Goal: Task Accomplishment & Management: Manage account settings

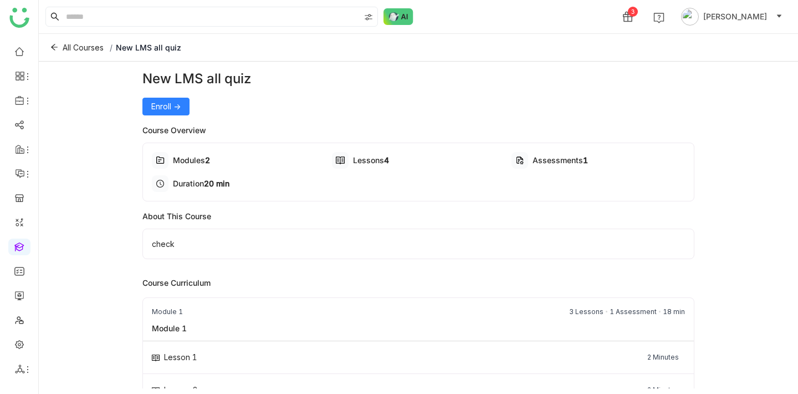
drag, startPoint x: 261, startPoint y: 76, endPoint x: 147, endPoint y: 78, distance: 113.1
click at [147, 78] on div "New LMS all quiz" at bounding box center [418, 79] width 552 height 20
copy div "New LMS all quiz"
click at [147, 108] on button "Enroll ->" at bounding box center [165, 107] width 47 height 18
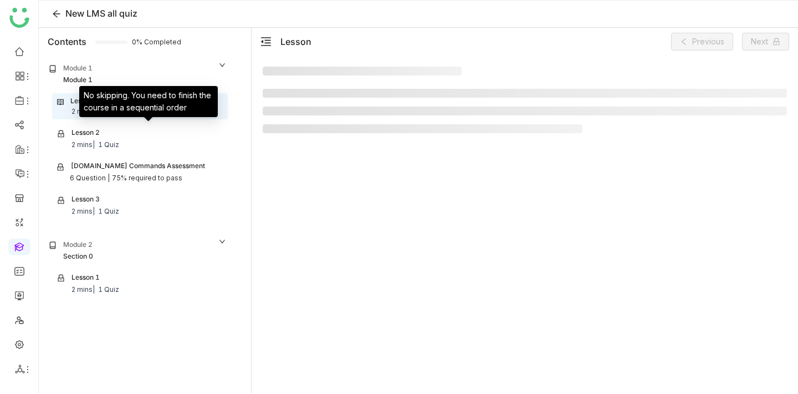
click at [136, 152] on nz-list-item "Lesson 2 2 mins | 1 Quiz" at bounding box center [140, 139] width 176 height 28
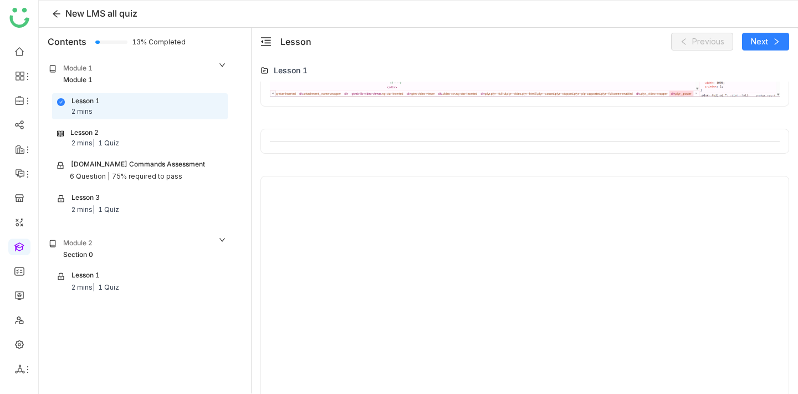
scroll to position [533, 0]
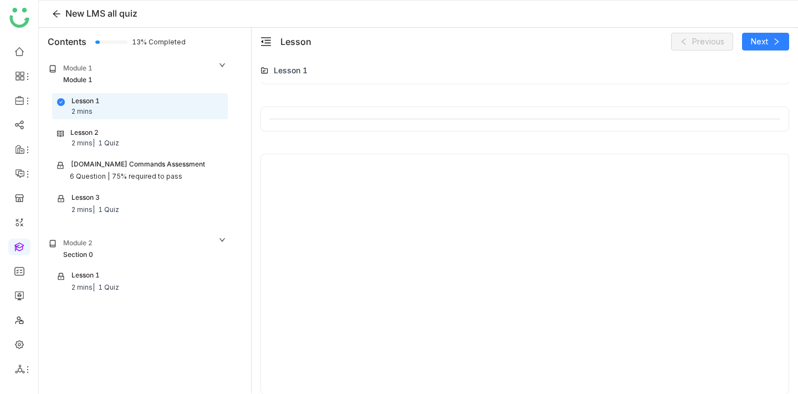
click at [156, 145] on div "Lesson 2 2 mins | 1 Quiz" at bounding box center [140, 138] width 166 height 21
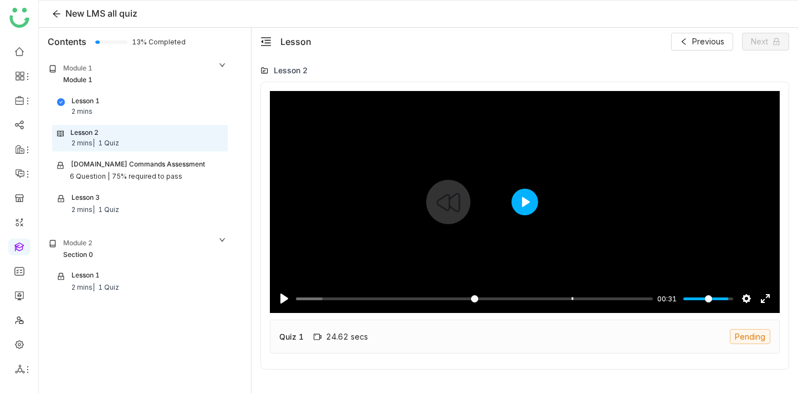
click at [518, 210] on button "Play" at bounding box center [525, 201] width 27 height 27
click at [590, 298] on input "Seek" at bounding box center [472, 298] width 353 height 11
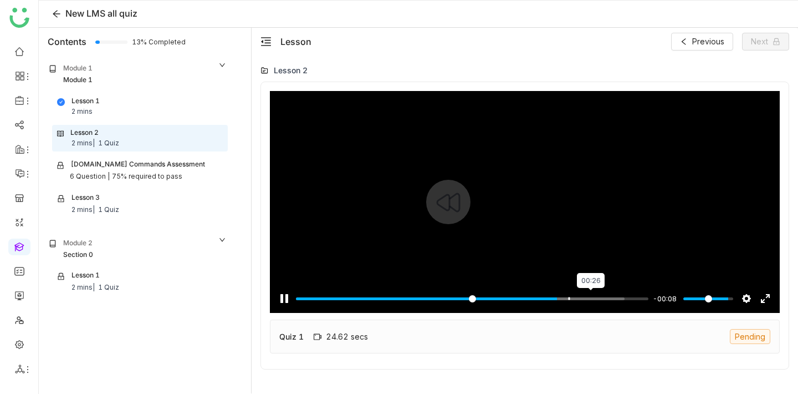
type input "*****"
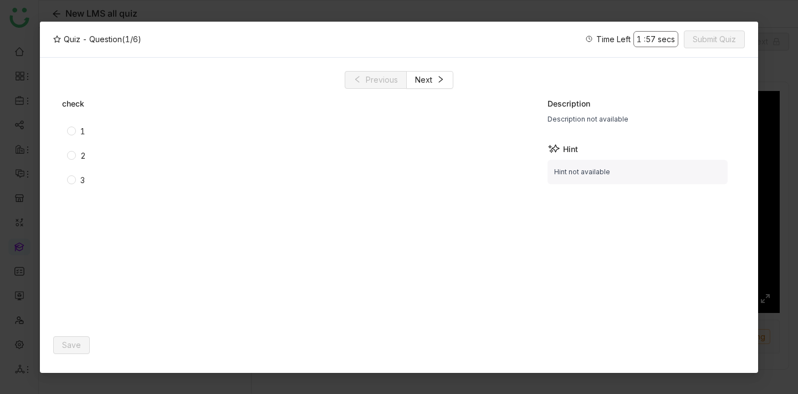
click at [79, 133] on span "1" at bounding box center [83, 131] width 14 height 12
click at [87, 348] on button "Save" at bounding box center [71, 345] width 37 height 18
click at [430, 84] on span "Next" at bounding box center [423, 80] width 17 height 12
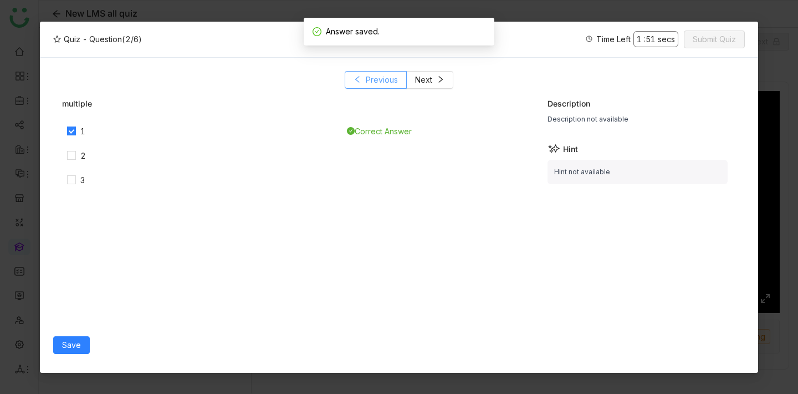
click at [373, 83] on span "Previous" at bounding box center [382, 80] width 32 height 12
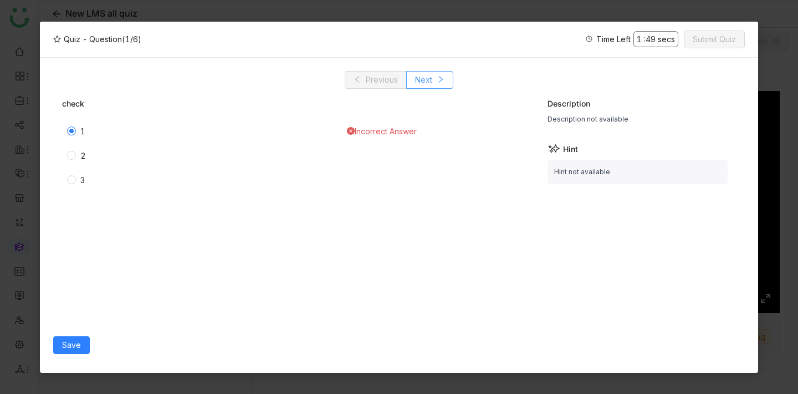
click at [445, 87] on button "Next" at bounding box center [429, 80] width 47 height 18
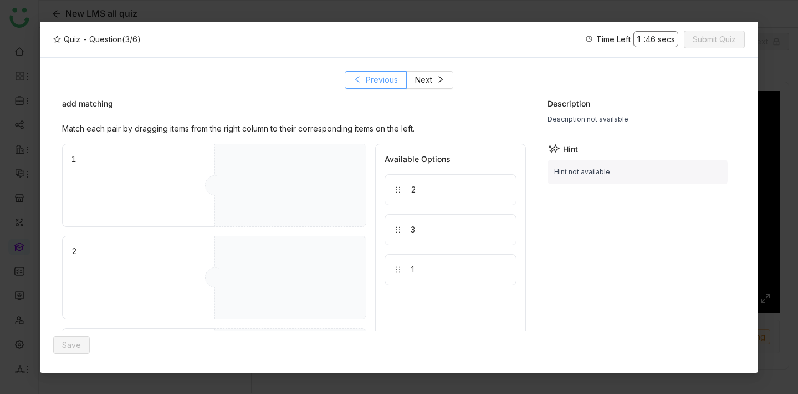
click at [401, 76] on button "Previous" at bounding box center [376, 80] width 62 height 18
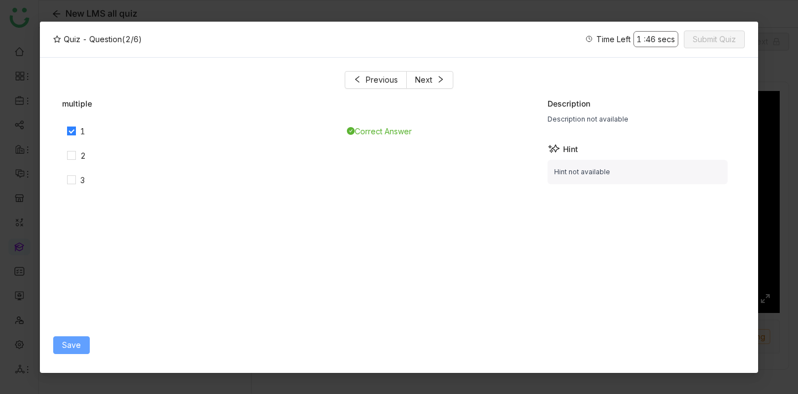
click at [70, 339] on span "Save" at bounding box center [71, 345] width 19 height 12
click at [77, 130] on span "1" at bounding box center [83, 131] width 14 height 12
click at [78, 349] on span "Save" at bounding box center [71, 345] width 19 height 12
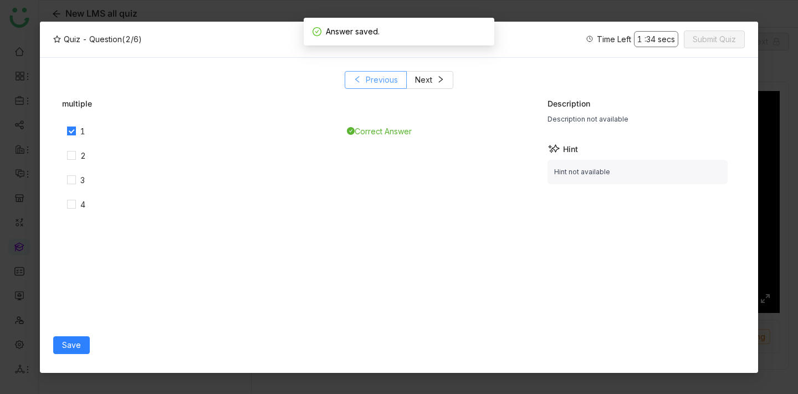
click at [376, 75] on span "Previous" at bounding box center [382, 80] width 32 height 12
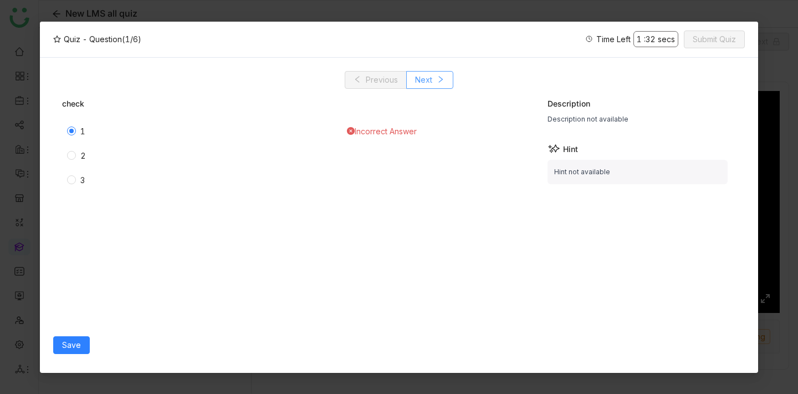
click at [427, 80] on span "Next" at bounding box center [423, 80] width 17 height 12
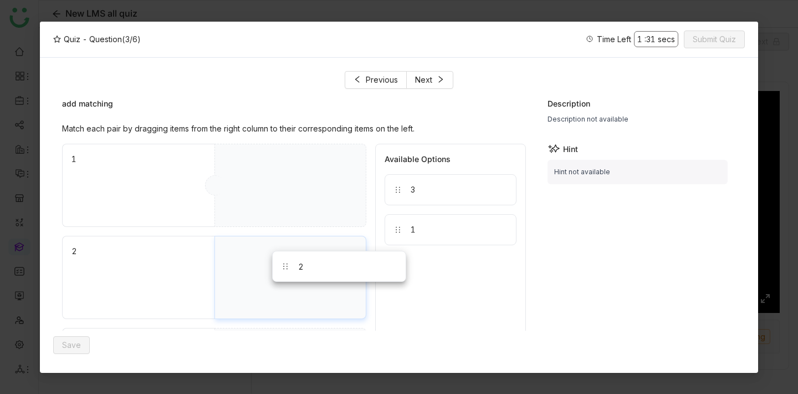
drag, startPoint x: 407, startPoint y: 191, endPoint x: 289, endPoint y: 268, distance: 140.7
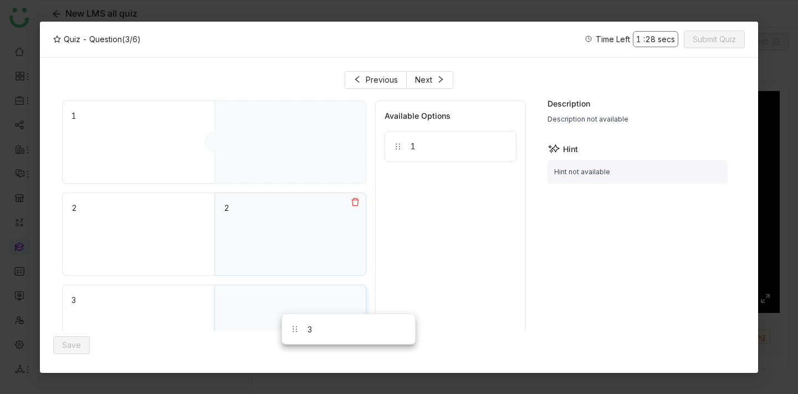
drag, startPoint x: 424, startPoint y: 188, endPoint x: 315, endPoint y: 327, distance: 176.5
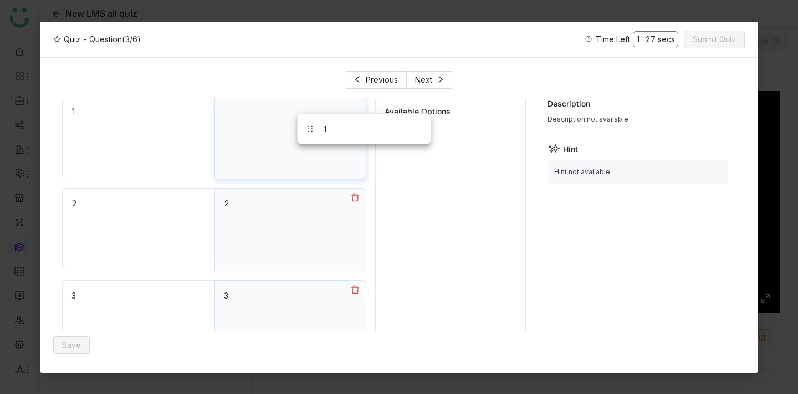
drag, startPoint x: 437, startPoint y: 148, endPoint x: 324, endPoint y: 132, distance: 114.2
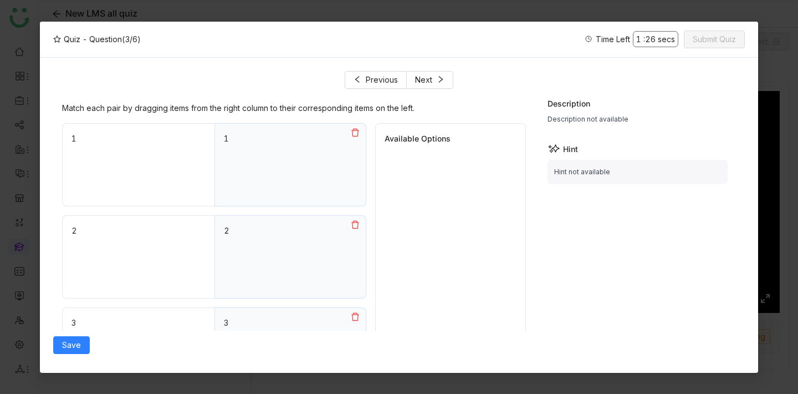
scroll to position [0, 0]
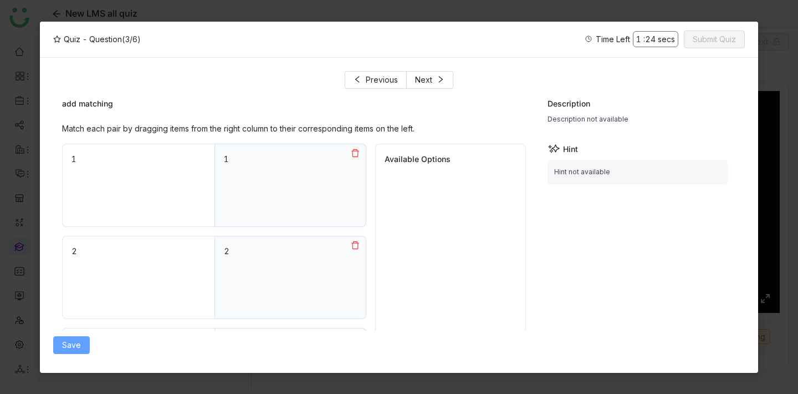
click at [78, 348] on span "Save" at bounding box center [71, 345] width 19 height 12
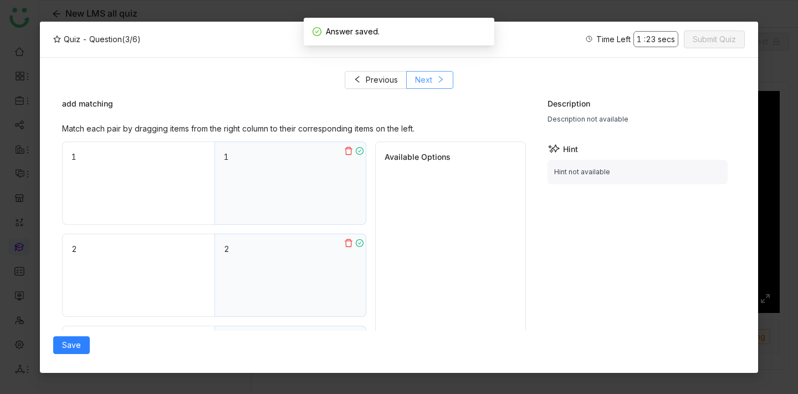
click at [440, 77] on icon at bounding box center [441, 79] width 8 height 8
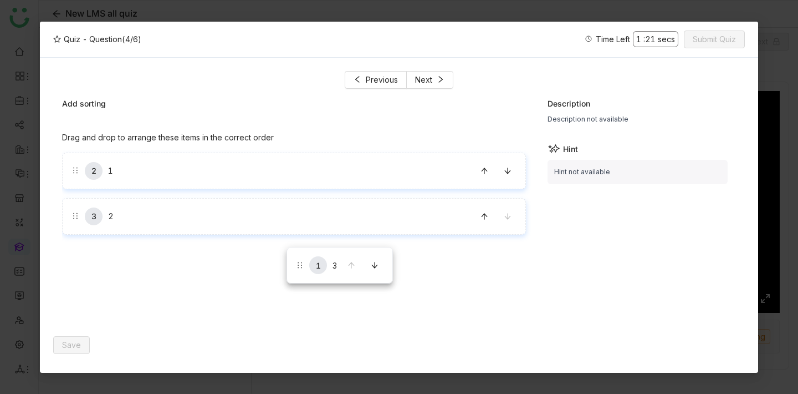
drag, startPoint x: 294, startPoint y: 183, endPoint x: 287, endPoint y: 248, distance: 64.7
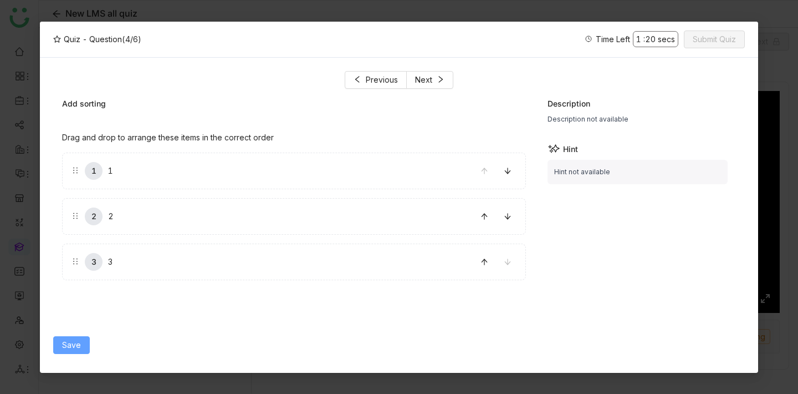
click at [77, 339] on span "Save" at bounding box center [71, 345] width 19 height 12
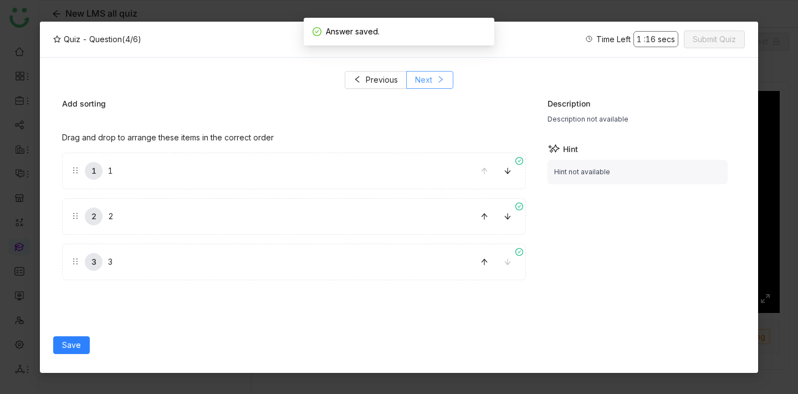
click at [447, 83] on button "Next" at bounding box center [429, 80] width 47 height 18
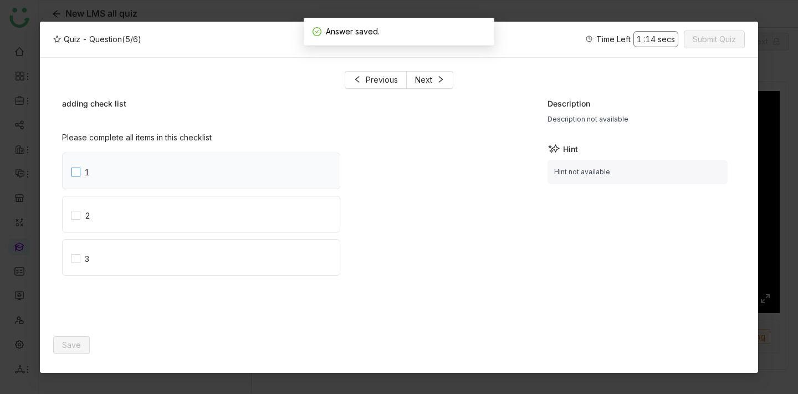
click at [241, 181] on label "1" at bounding box center [206, 170] width 268 height 35
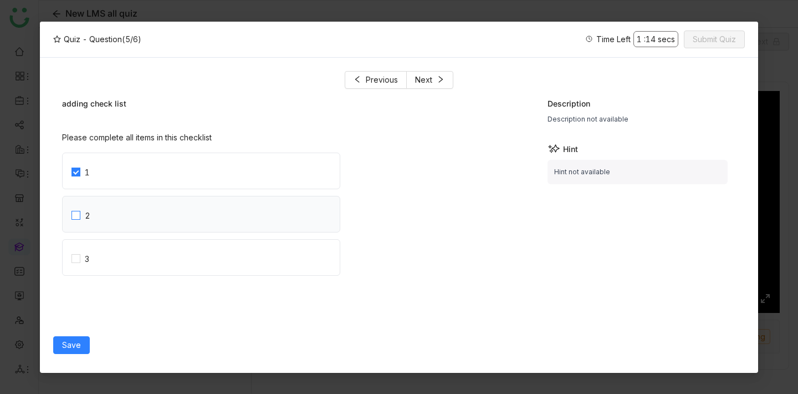
click at [240, 202] on label "2" at bounding box center [206, 213] width 268 height 35
click at [237, 251] on label "3" at bounding box center [206, 256] width 268 height 35
click at [64, 351] on button "Save" at bounding box center [71, 345] width 37 height 18
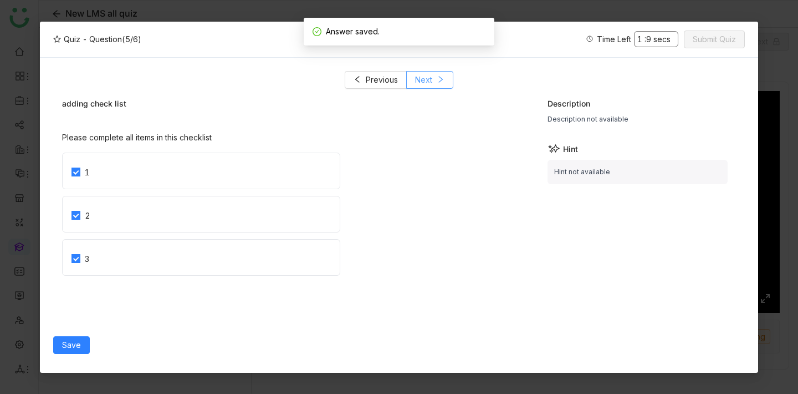
click at [440, 85] on button "Next" at bounding box center [429, 80] width 47 height 18
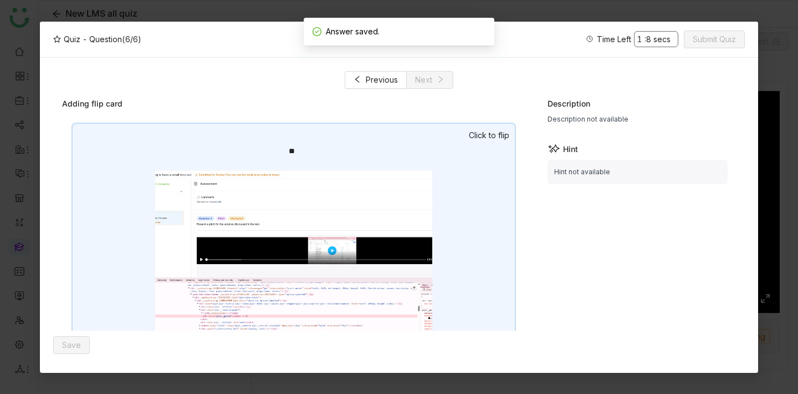
click at [400, 179] on img at bounding box center [293, 262] width 277 height 185
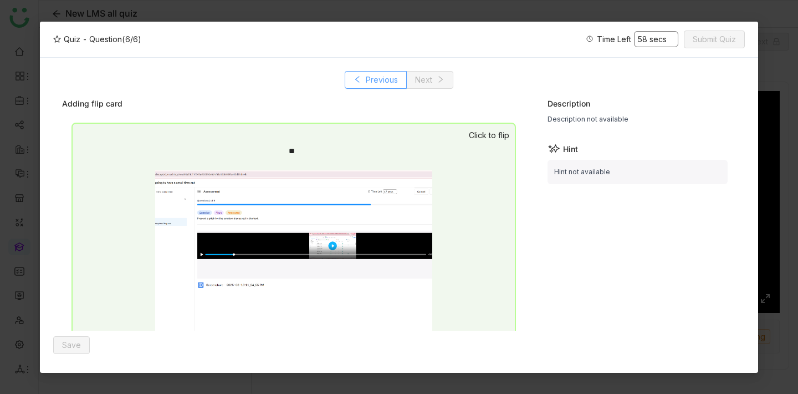
click at [375, 75] on span "Previous" at bounding box center [382, 80] width 32 height 12
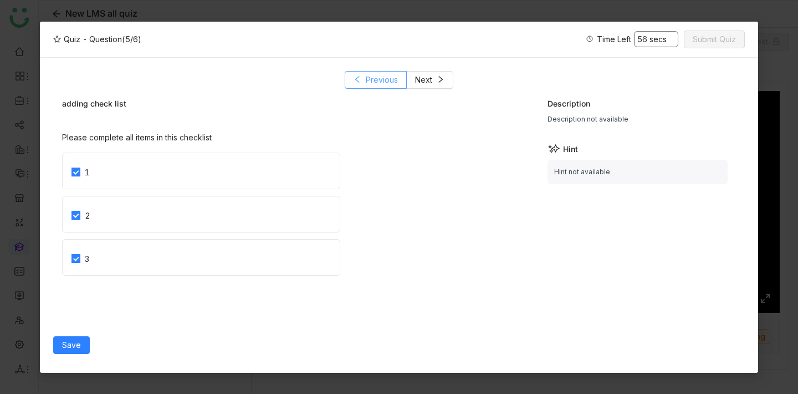
click at [375, 75] on span "Previous" at bounding box center [382, 80] width 32 height 12
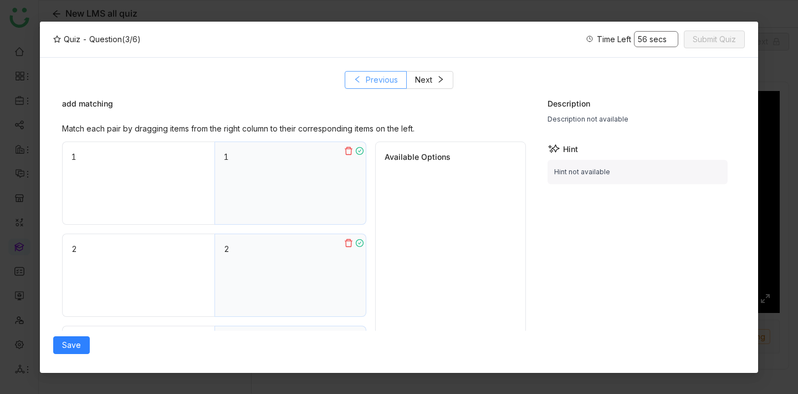
click at [375, 75] on span "Previous" at bounding box center [382, 80] width 32 height 12
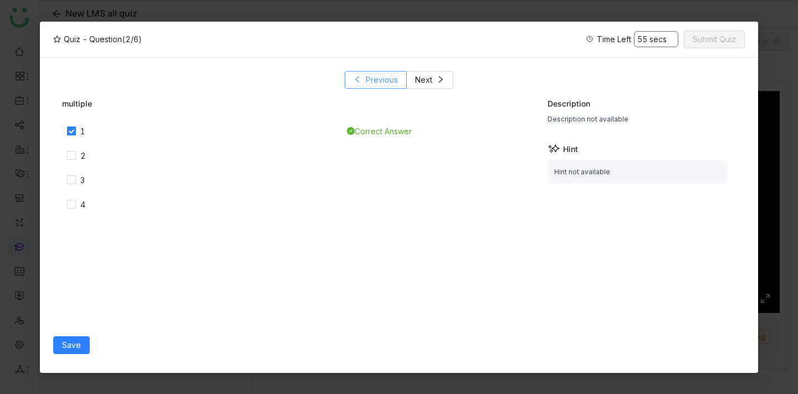
click at [375, 76] on span "Previous" at bounding box center [382, 80] width 32 height 12
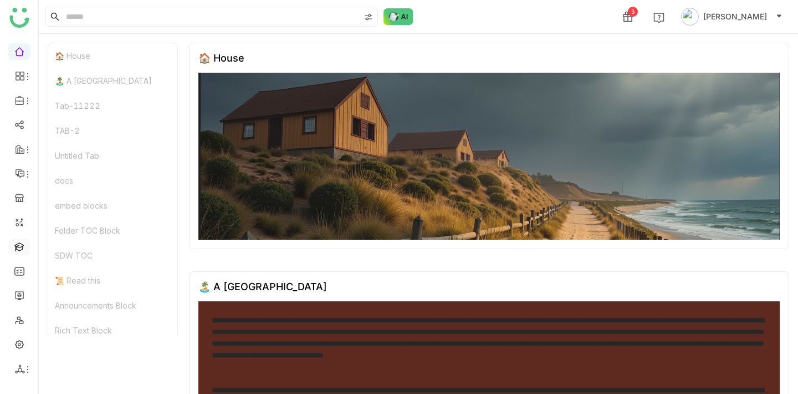
click at [20, 249] on link at bounding box center [19, 245] width 10 height 9
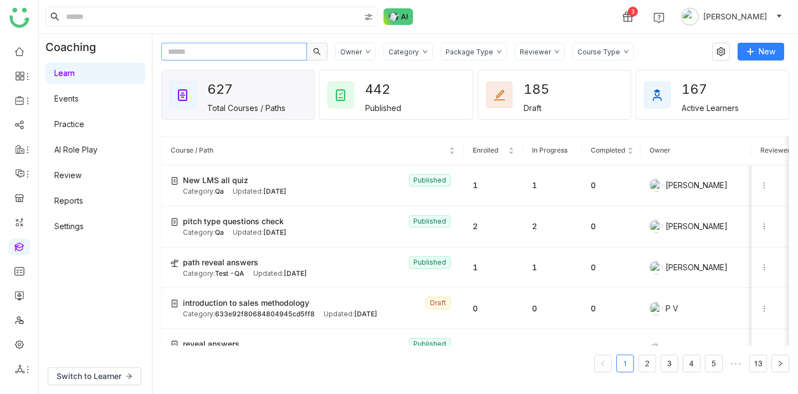
click at [222, 53] on input "text" at bounding box center [234, 52] width 146 height 18
click at [258, 181] on div "New LMS all quiz Published" at bounding box center [319, 180] width 272 height 12
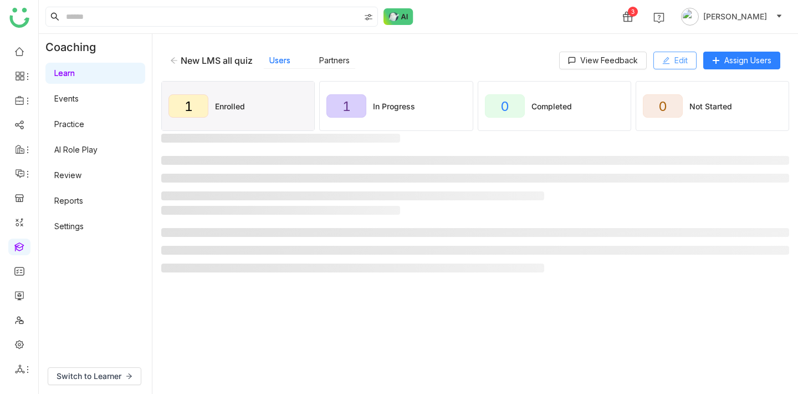
click at [667, 68] on button "Edit" at bounding box center [675, 61] width 43 height 18
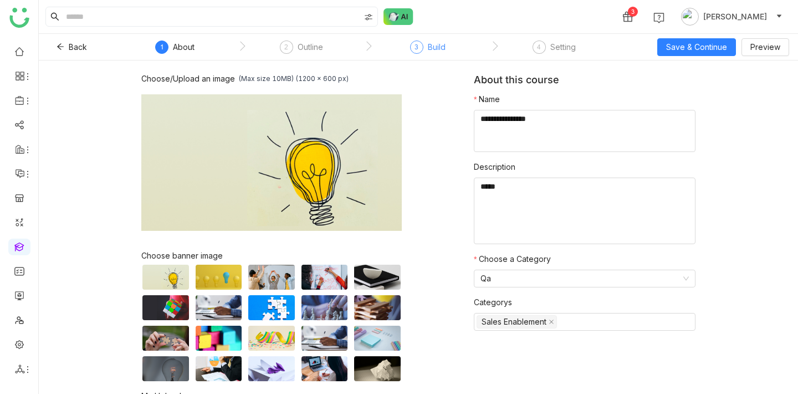
click at [437, 46] on div "Build" at bounding box center [437, 46] width 18 height 13
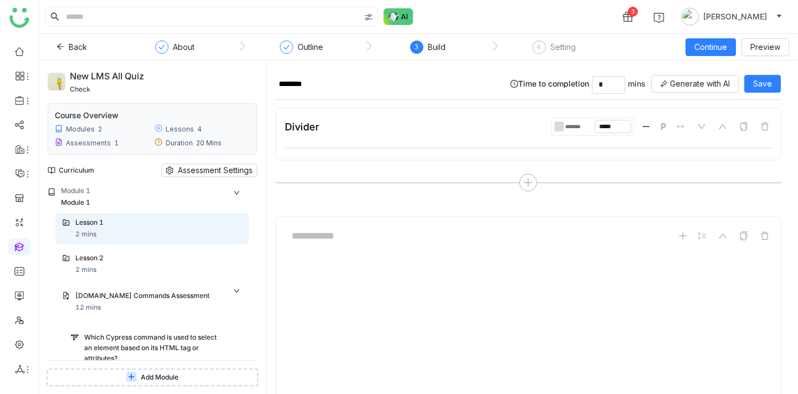
scroll to position [821, 0]
click at [84, 262] on div "Lesson 2" at bounding box center [148, 258] width 147 height 11
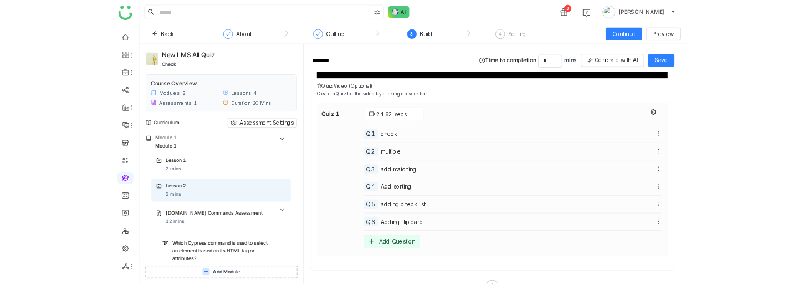
scroll to position [205, 0]
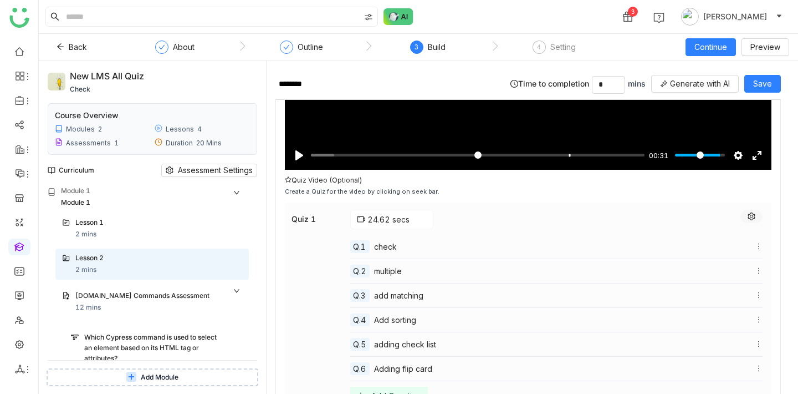
click at [756, 215] on icon at bounding box center [752, 216] width 8 height 8
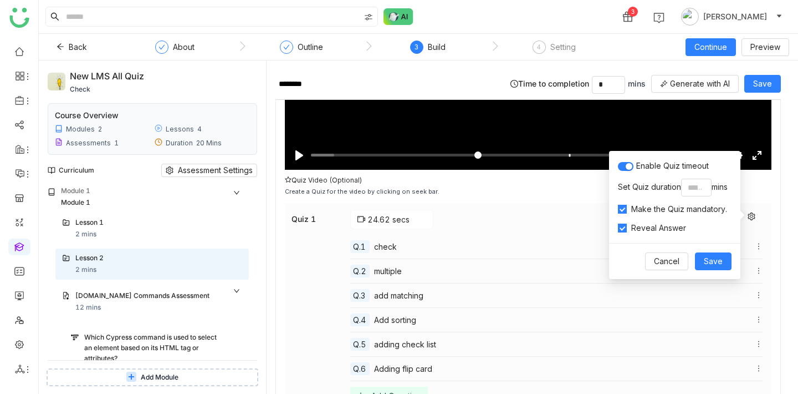
click at [767, 198] on div "Quiz 1 24.62 secs Q.1 check Q.2 multiple Q.3 add matching Q.4 Add sorting Q.5 a…" at bounding box center [528, 308] width 487 height 223
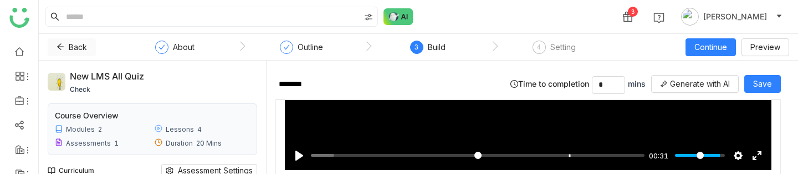
click at [59, 43] on icon at bounding box center [61, 47] width 8 height 8
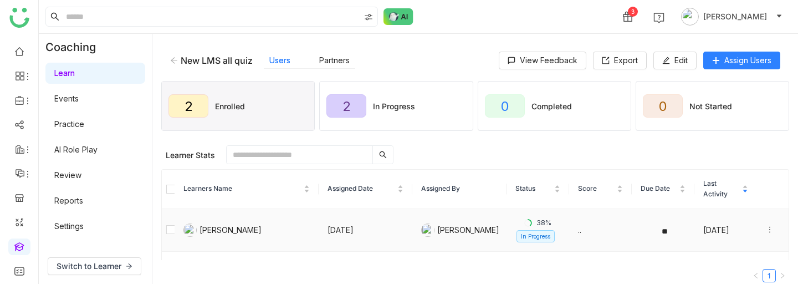
click at [768, 231] on icon at bounding box center [770, 230] width 8 height 8
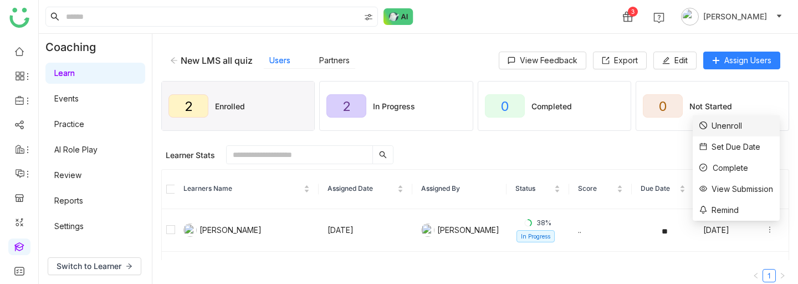
click at [736, 125] on div "Unenroll" at bounding box center [721, 126] width 43 height 12
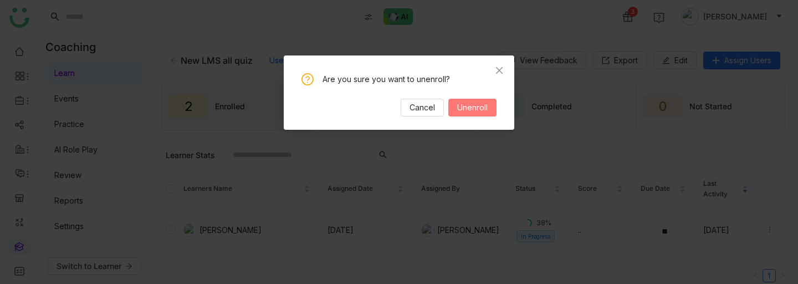
click at [462, 104] on span "Unenroll" at bounding box center [472, 107] width 30 height 12
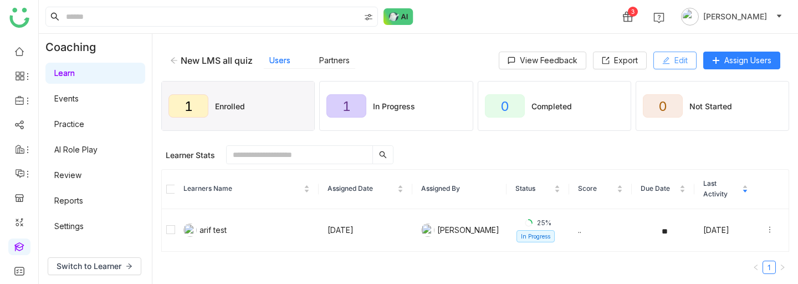
click at [667, 58] on icon at bounding box center [666, 60] width 7 height 7
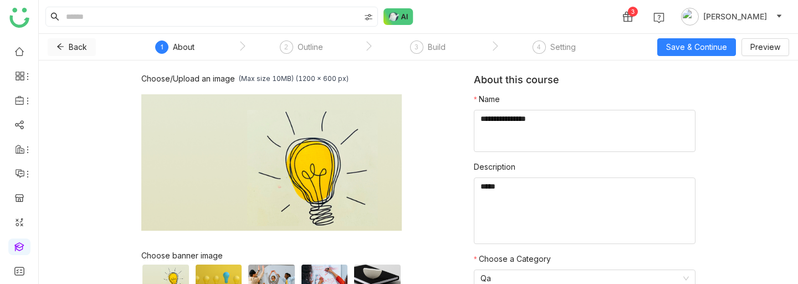
click at [72, 43] on span "Back" at bounding box center [78, 47] width 18 height 12
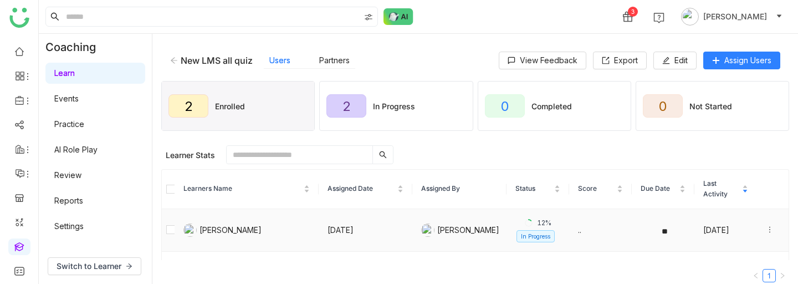
click at [768, 229] on icon at bounding box center [770, 230] width 8 height 8
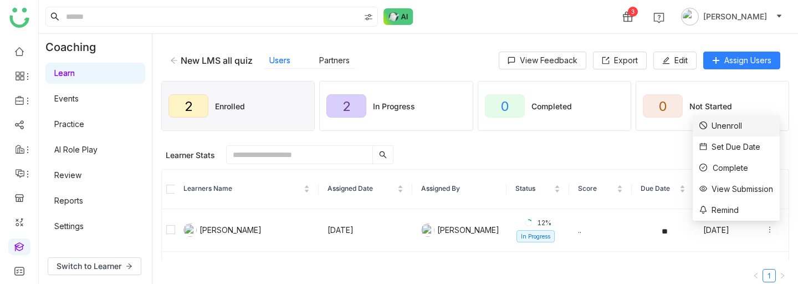
click at [726, 128] on div "Unenroll" at bounding box center [721, 126] width 43 height 12
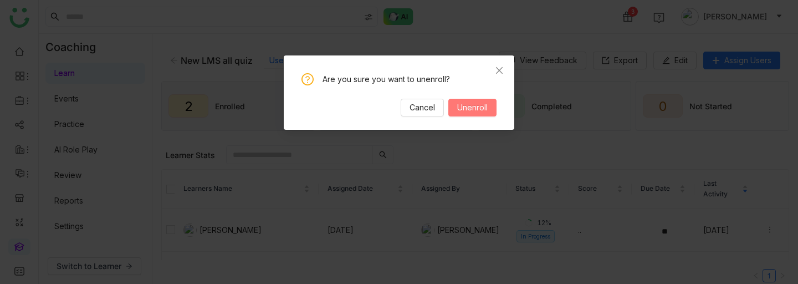
click at [484, 101] on span "Unenroll" at bounding box center [472, 107] width 30 height 12
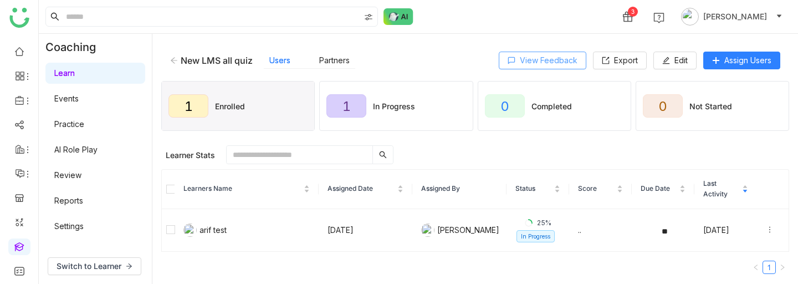
click at [572, 63] on span "View Feedback" at bounding box center [549, 60] width 58 height 12
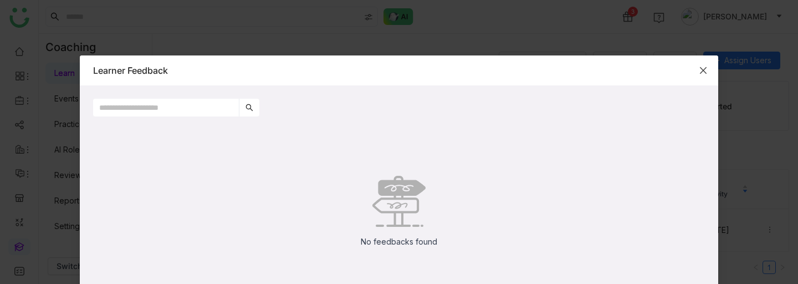
click at [697, 69] on span "Close" at bounding box center [704, 70] width 30 height 30
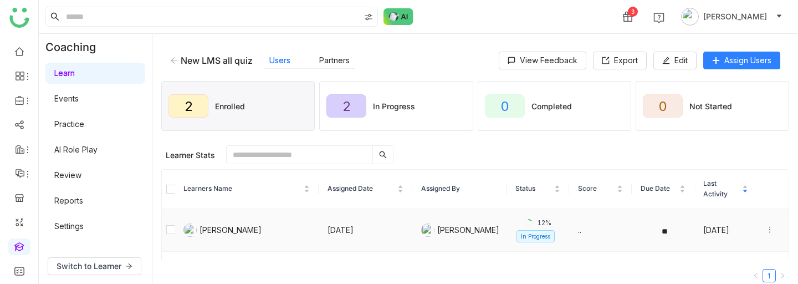
click at [775, 231] on div at bounding box center [773, 230] width 14 height 12
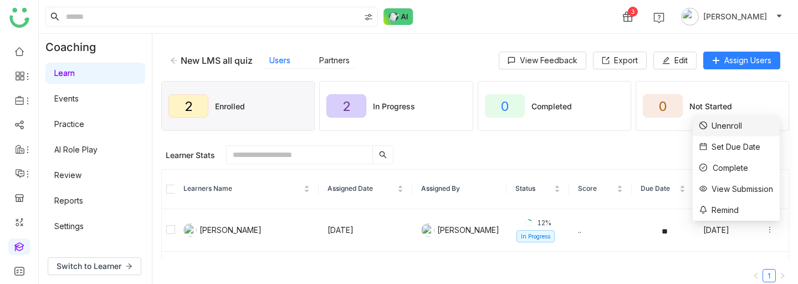
click at [725, 125] on div "Unenroll" at bounding box center [721, 126] width 43 height 12
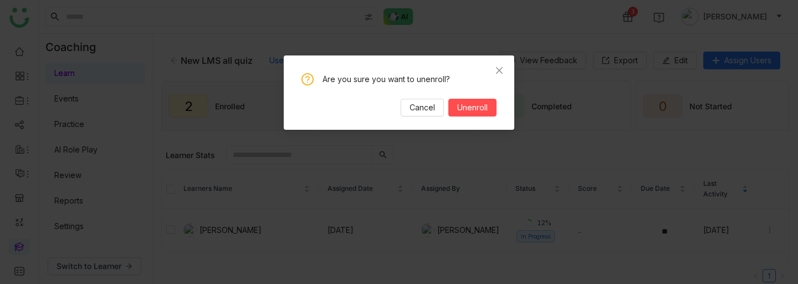
click at [453, 91] on div "Are you sure you want to unenroll? Cancel Unenroll" at bounding box center [399, 94] width 195 height 43
click at [473, 108] on span "Unenroll" at bounding box center [472, 107] width 30 height 12
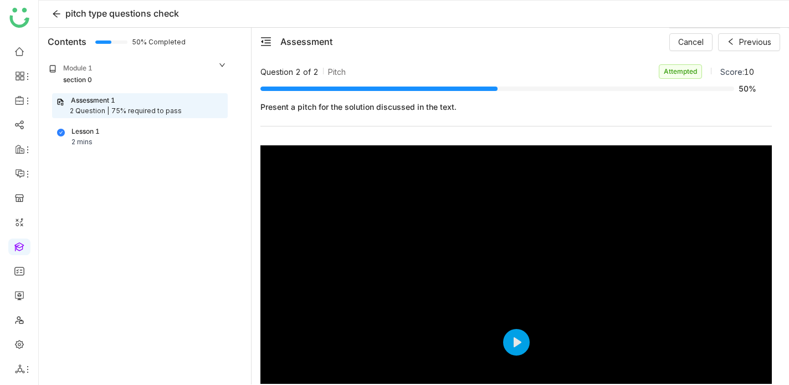
scroll to position [70, 0]
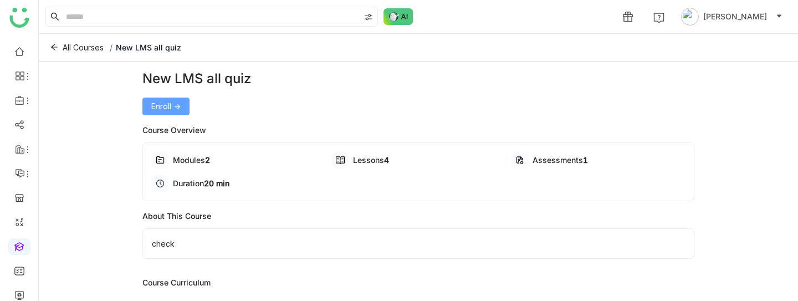
click at [171, 114] on button "Enroll ->" at bounding box center [165, 107] width 47 height 18
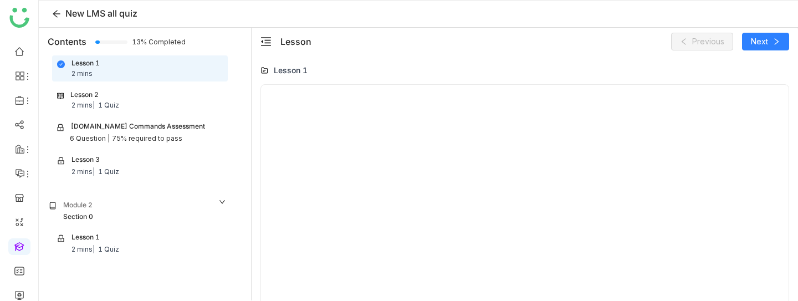
scroll to position [626, 0]
click at [96, 92] on div "Lesson 2" at bounding box center [84, 95] width 28 height 11
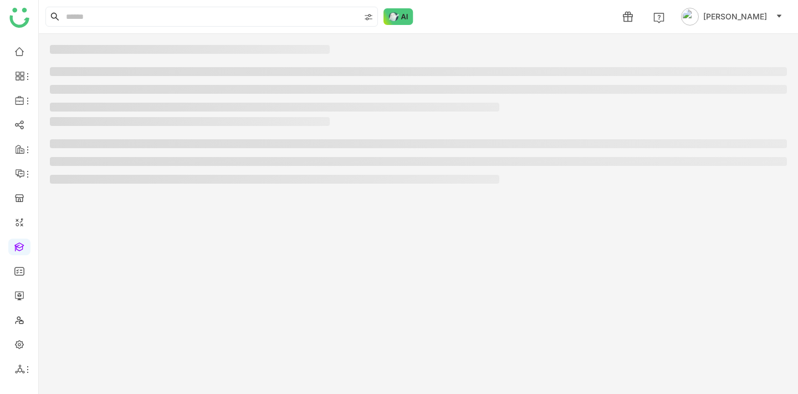
click at [196, 98] on ul at bounding box center [418, 89] width 737 height 44
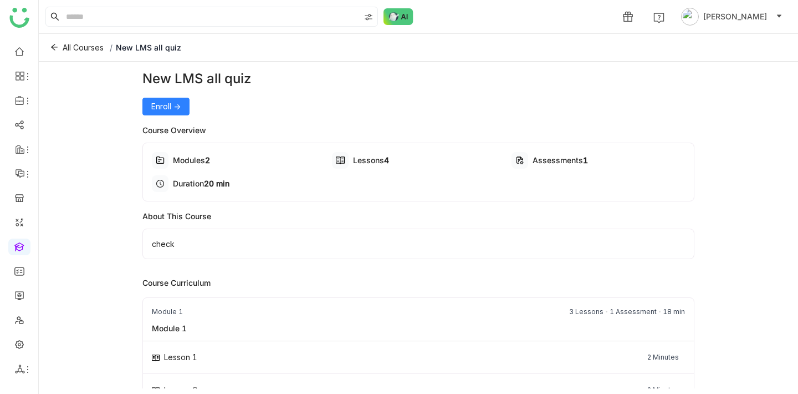
click at [191, 101] on div "Enroll ->" at bounding box center [418, 107] width 552 height 18
click at [176, 101] on span "Enroll ->" at bounding box center [165, 106] width 29 height 12
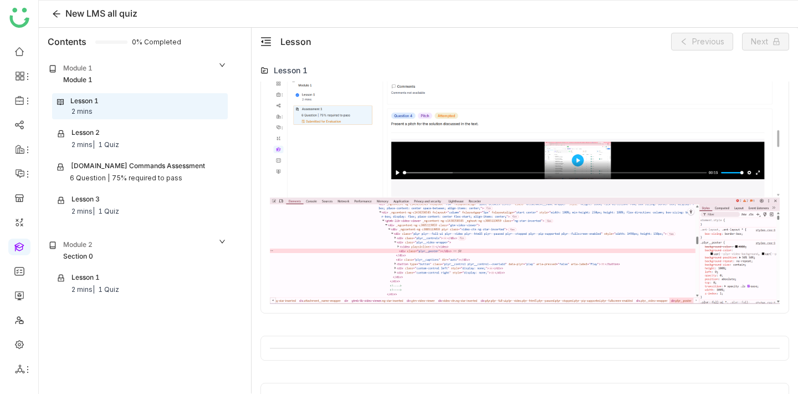
scroll to position [533, 0]
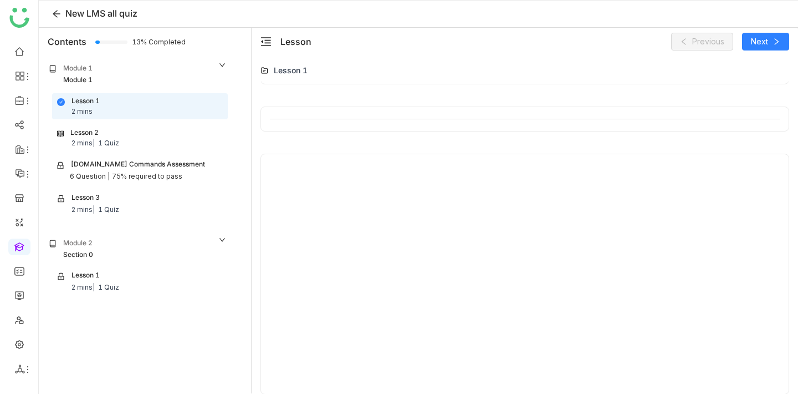
click at [123, 134] on div "Lesson 2 2 mins | 1 Quiz" at bounding box center [140, 138] width 166 height 21
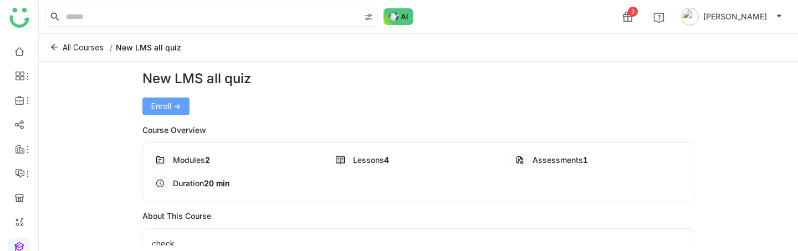
click at [167, 101] on span "Enroll ->" at bounding box center [165, 106] width 29 height 12
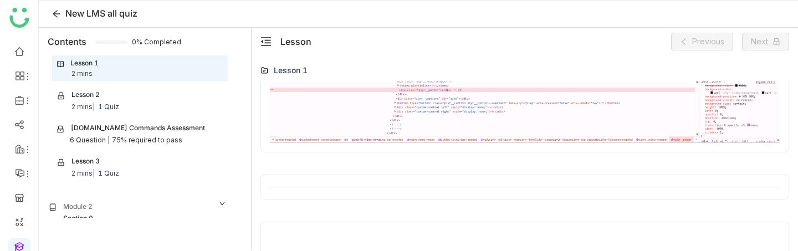
scroll to position [676, 0]
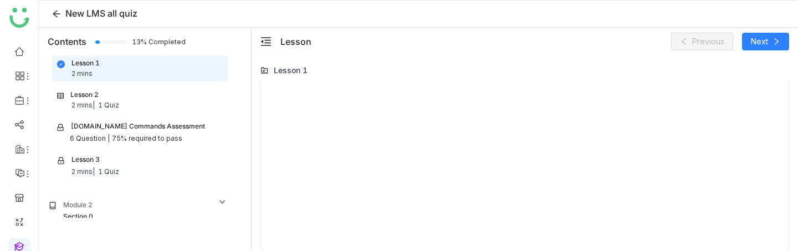
click at [81, 93] on div "Lesson 2" at bounding box center [84, 95] width 28 height 11
